Goal: Task Accomplishment & Management: Manage account settings

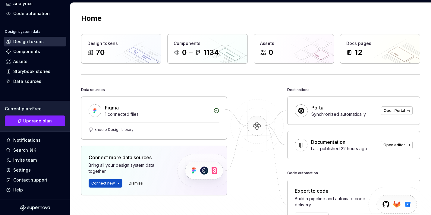
scroll to position [45, 0]
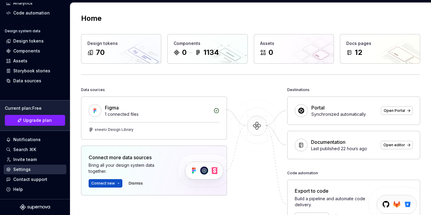
click at [31, 171] on div "Settings" at bounding box center [35, 170] width 58 height 6
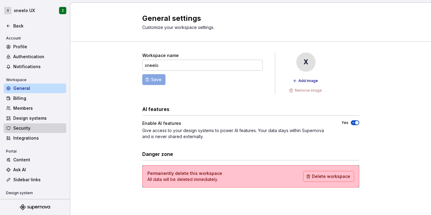
click at [27, 132] on div "Security" at bounding box center [35, 128] width 63 height 10
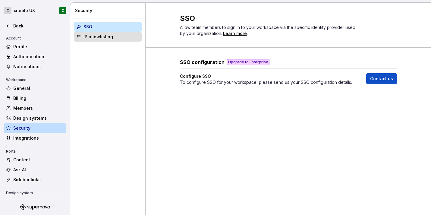
click at [102, 39] on div "IP allowlisting" at bounding box center [112, 37] width 56 height 6
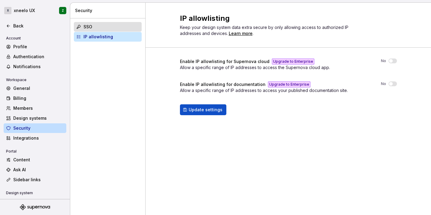
click at [94, 25] on div "SSO" at bounding box center [112, 27] width 56 height 6
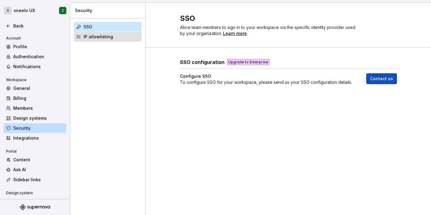
click at [100, 37] on div "IP allowlisting" at bounding box center [112, 37] width 56 height 6
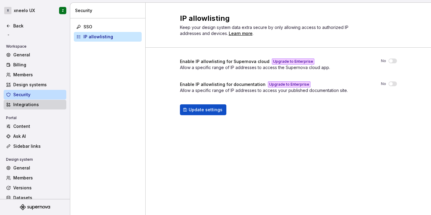
scroll to position [51, 0]
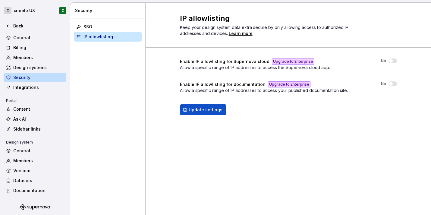
click at [246, 119] on div "Enable IP allowlisting for Supernova cloud Upgrade to Enterprise Allow a specif…" at bounding box center [288, 93] width 217 height 91
click at [186, 154] on div "IP allowlisting Keep your design system data extra secure by only allowing acce…" at bounding box center [289, 109] width 286 height 212
click at [279, 139] on div "IP allowlisting Keep your design system data extra secure by only allowing acce…" at bounding box center [289, 109] width 286 height 212
click at [119, 28] on div "SSO" at bounding box center [112, 27] width 56 height 6
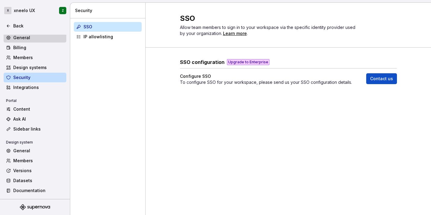
click at [28, 41] on div "General" at bounding box center [35, 38] width 63 height 10
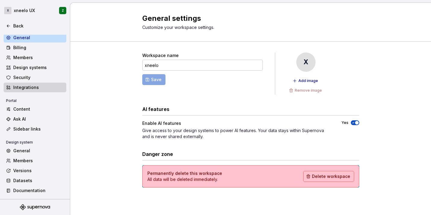
click at [25, 86] on div "Integrations" at bounding box center [38, 87] width 51 height 6
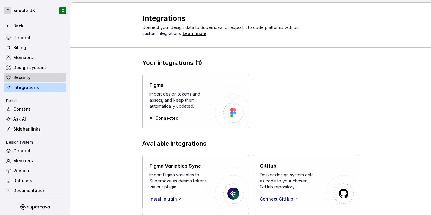
click at [23, 78] on div "Security" at bounding box center [38, 78] width 51 height 6
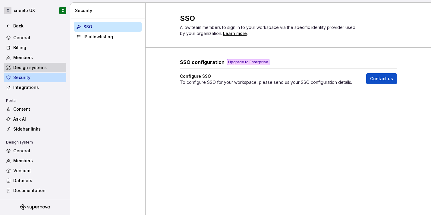
click at [24, 70] on div "Design systems" at bounding box center [35, 68] width 63 height 10
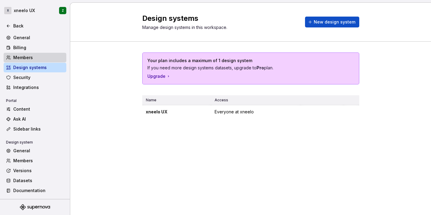
click at [24, 58] on div "Members" at bounding box center [38, 58] width 51 height 6
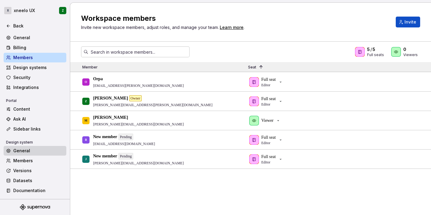
click at [26, 152] on div "General" at bounding box center [38, 151] width 51 height 6
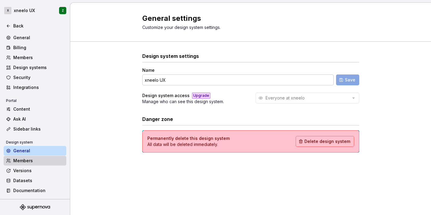
click at [29, 161] on div "Members" at bounding box center [38, 161] width 51 height 6
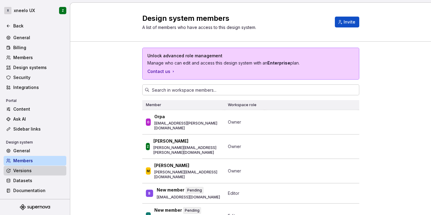
click at [45, 172] on div "Versions" at bounding box center [38, 171] width 51 height 6
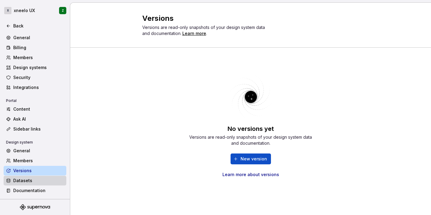
click at [42, 181] on div "Datasets" at bounding box center [38, 181] width 51 height 6
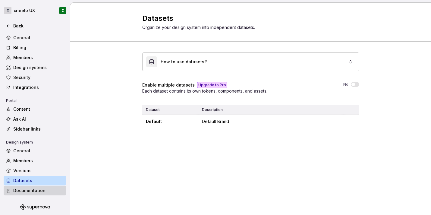
click at [38, 191] on div "Documentation" at bounding box center [38, 191] width 51 height 6
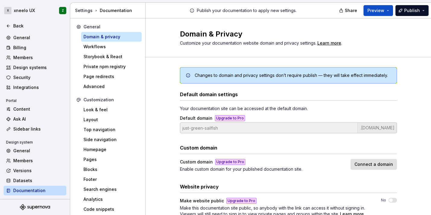
scroll to position [23, 0]
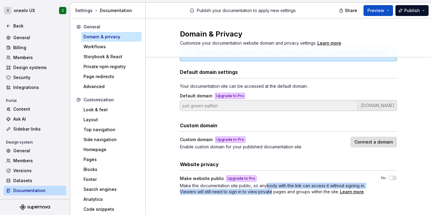
drag, startPoint x: 264, startPoint y: 187, endPoint x: 269, endPoint y: 190, distance: 6.1
click at [269, 190] on span "Make this documentation site public, so anybody with the link can access it wit…" at bounding box center [272, 188] width 185 height 11
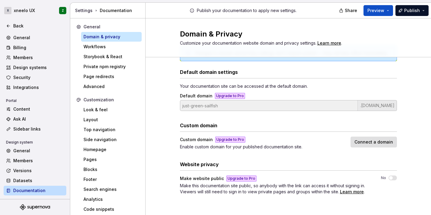
click at [280, 190] on span "Make this documentation site public, so anybody with the link can access it wit…" at bounding box center [272, 188] width 185 height 11
click at [399, 183] on div "Changes to domain and privacy settings don’t require publish — they will take e…" at bounding box center [289, 126] width 286 height 184
